Goal: Task Accomplishment & Management: Manage account settings

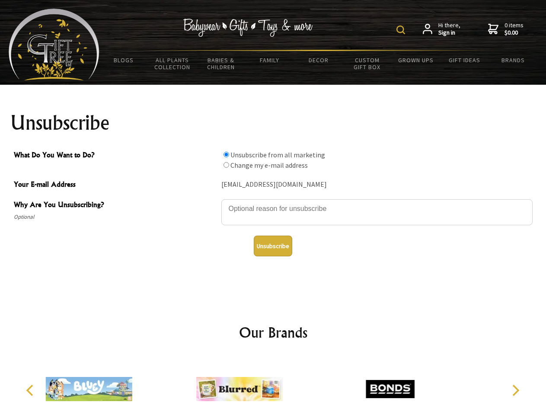
click at [402, 30] on img at bounding box center [400, 29] width 9 height 9
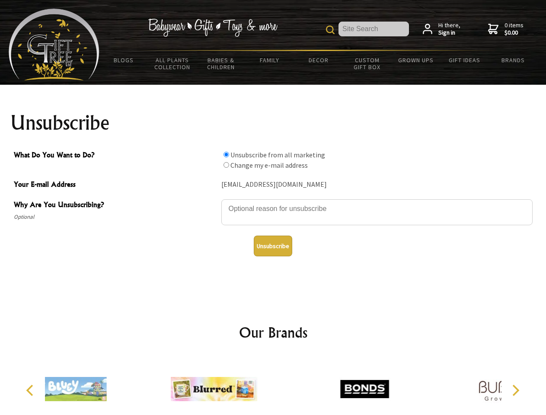
click at [273, 202] on textarea "Why Are You Unsubscribing?" at bounding box center [376, 212] width 311 height 26
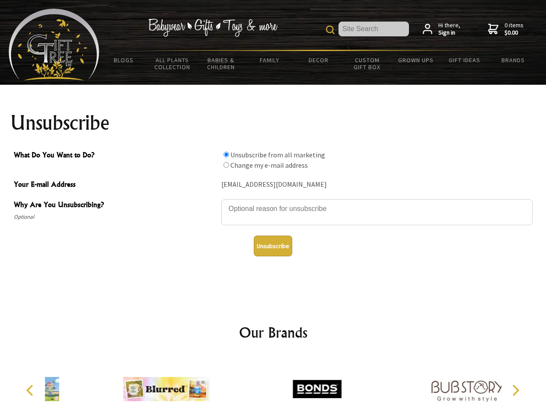
click at [226, 154] on input "What Do You Want to Do?" at bounding box center [226, 155] width 6 height 6
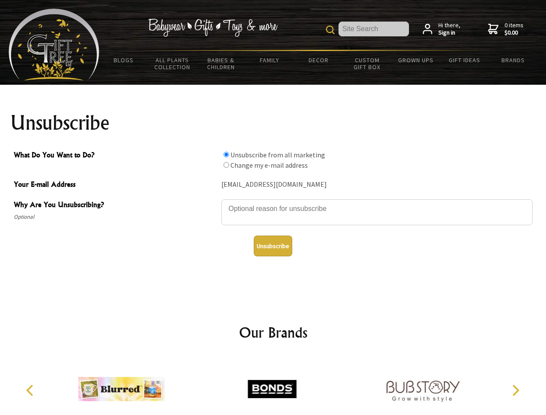
click at [226, 165] on input "What Do You Want to Do?" at bounding box center [226, 165] width 6 height 6
radio input "true"
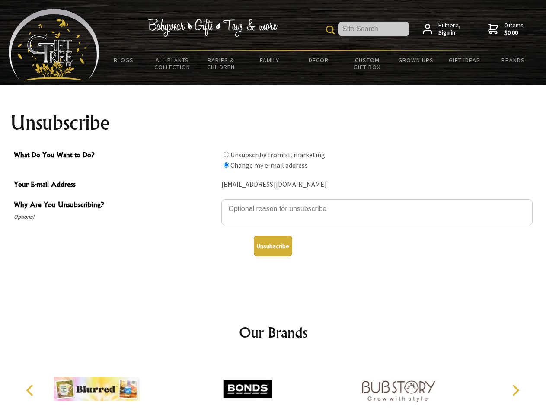
click at [273, 246] on button "Unsubscribe" at bounding box center [273, 245] width 38 height 21
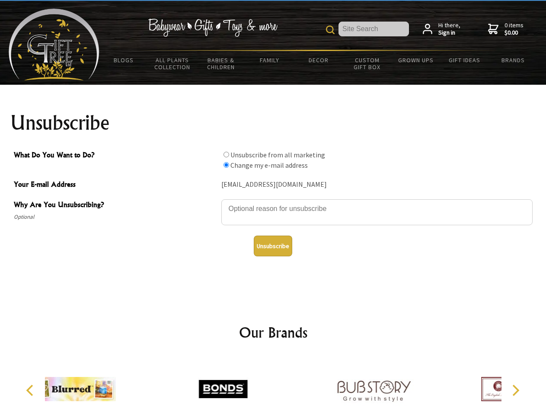
click at [31, 390] on icon "Previous" at bounding box center [30, 389] width 11 height 11
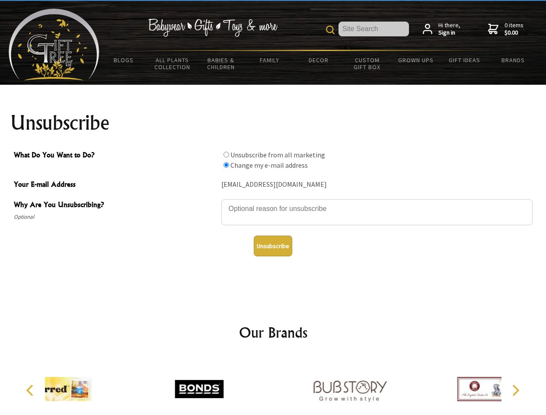
click at [515, 390] on icon "Next" at bounding box center [514, 389] width 11 height 11
